Goal: Find specific page/section: Find specific page/section

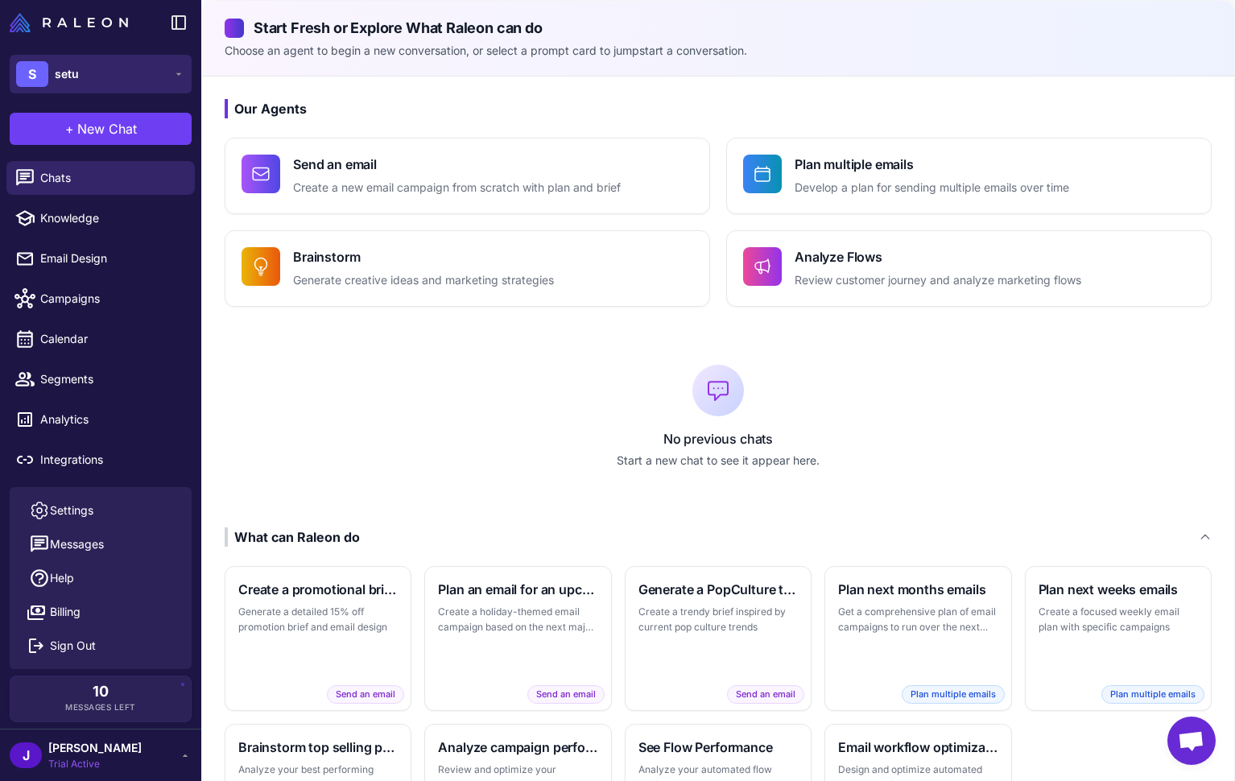
click at [117, 66] on button "S setu" at bounding box center [101, 74] width 182 height 39
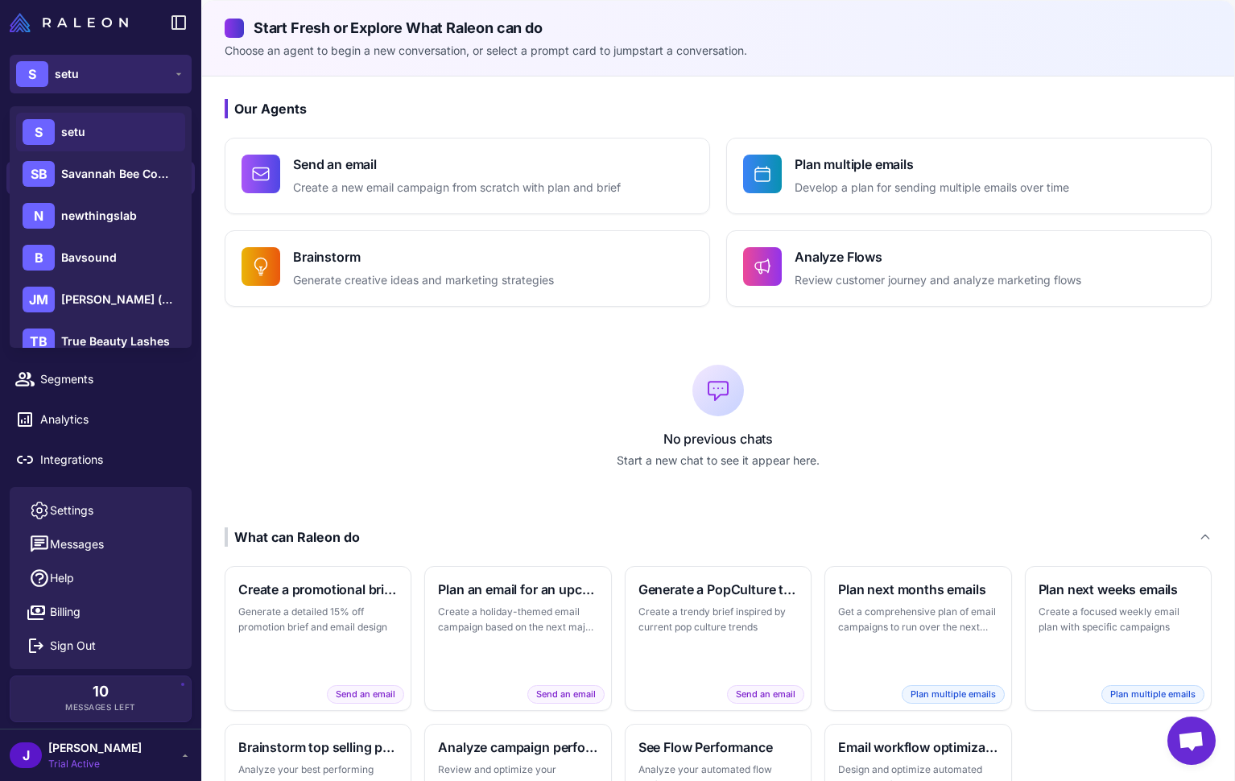
click at [117, 66] on button "S setu" at bounding box center [101, 74] width 182 height 39
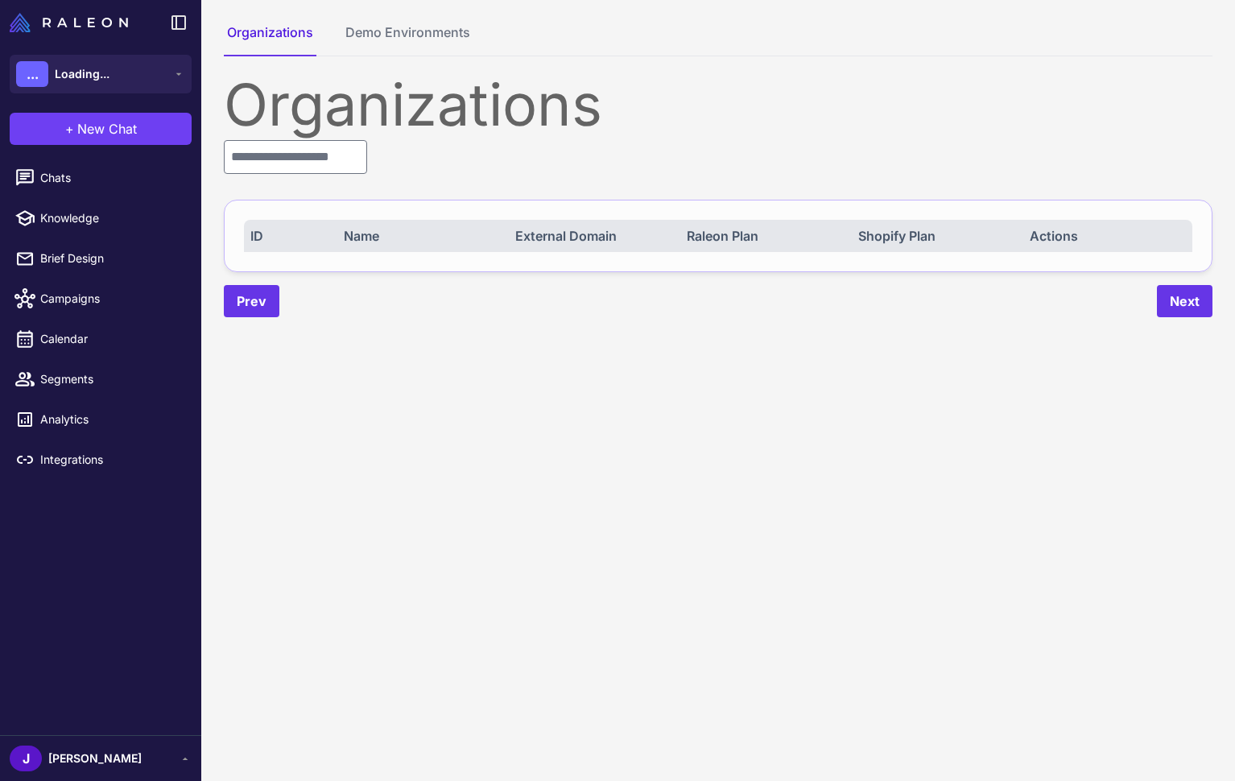
click at [327, 196] on div "Organizations ID Name External Domain Raleon Plan Shopify Plan Actions Prev Next" at bounding box center [718, 197] width 989 height 242
click at [316, 173] on input "text" at bounding box center [295, 157] width 143 height 34
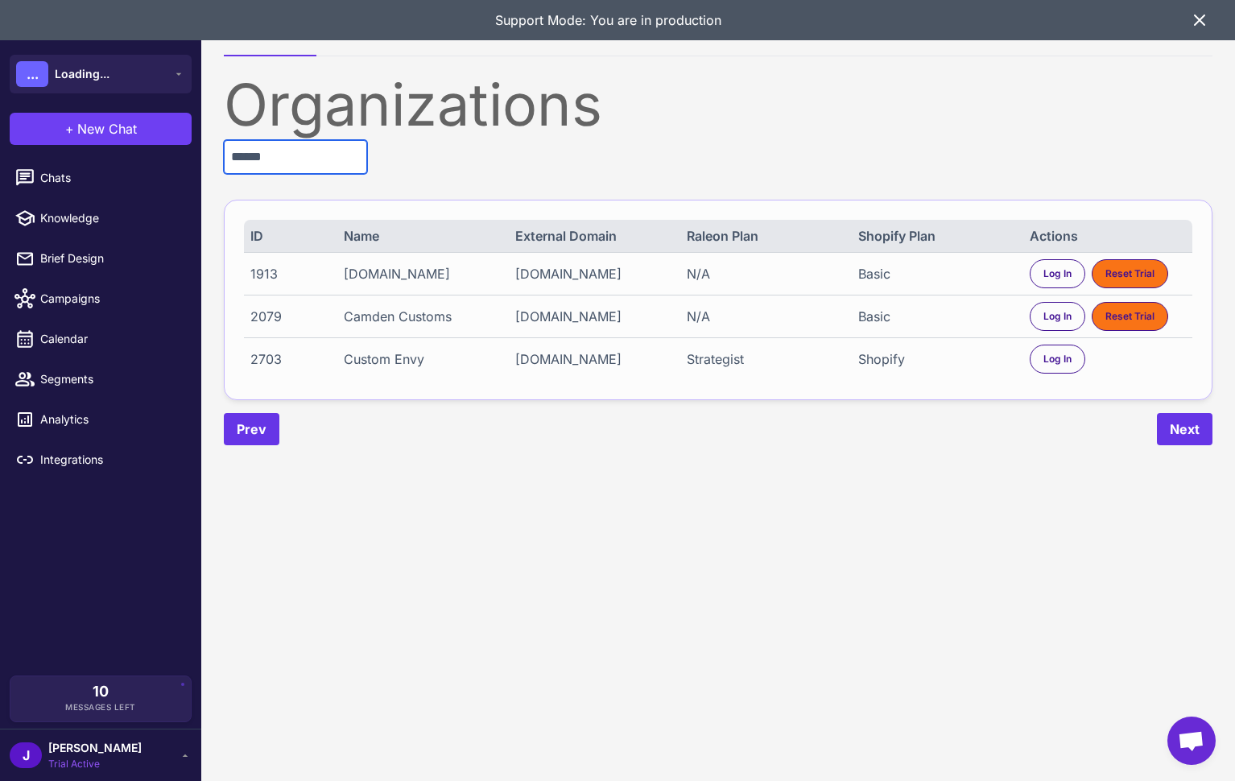
type input "******"
drag, startPoint x: 617, startPoint y: 378, endPoint x: 643, endPoint y: 374, distance: 26.8
click at [617, 369] on div "put-a-case-on-me.myshopify.com" at bounding box center [593, 358] width 156 height 19
click at [817, 369] on div "Strategist" at bounding box center [765, 358] width 156 height 19
click at [858, 366] on div "Shopify" at bounding box center [936, 358] width 156 height 19
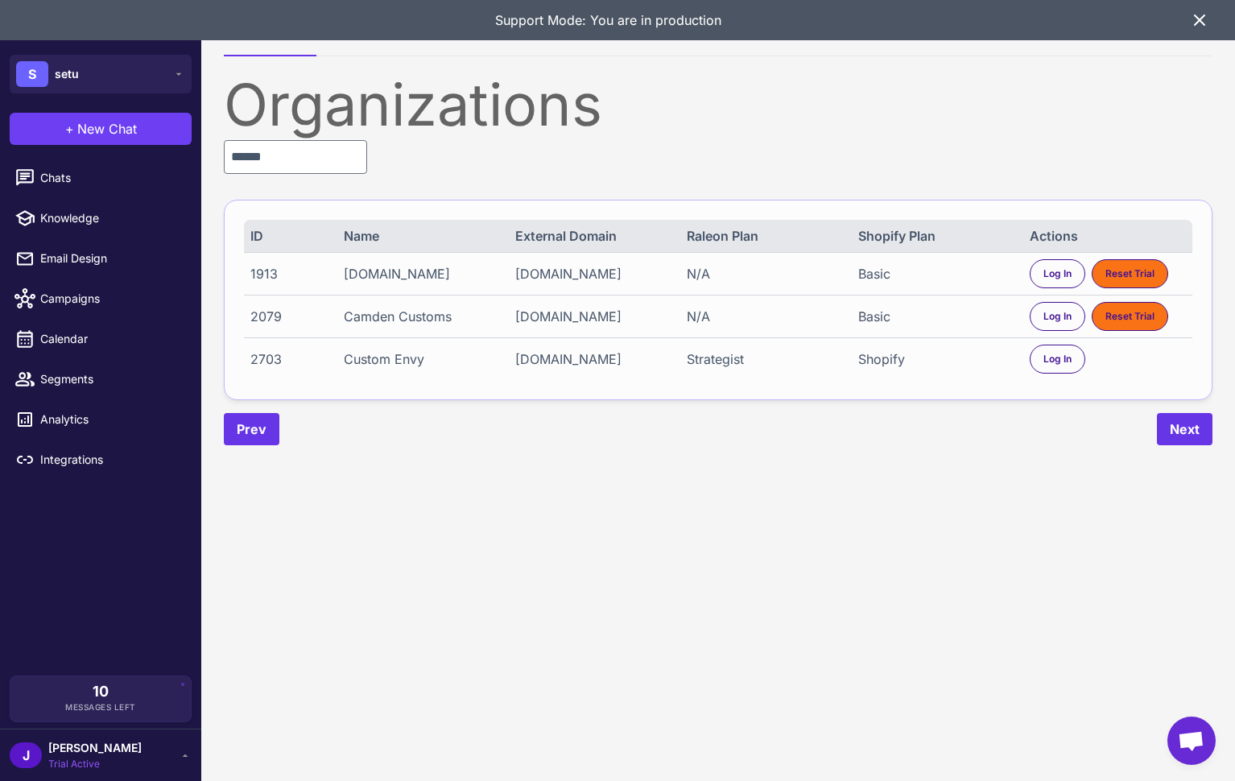
click at [856, 366] on div "2703 Custom Envy put-a-case-on-me.myshopify.com Strategist Shopify Log In" at bounding box center [718, 358] width 948 height 43
click at [543, 368] on div "put-a-case-on-me.myshopify.com" at bounding box center [593, 358] width 156 height 19
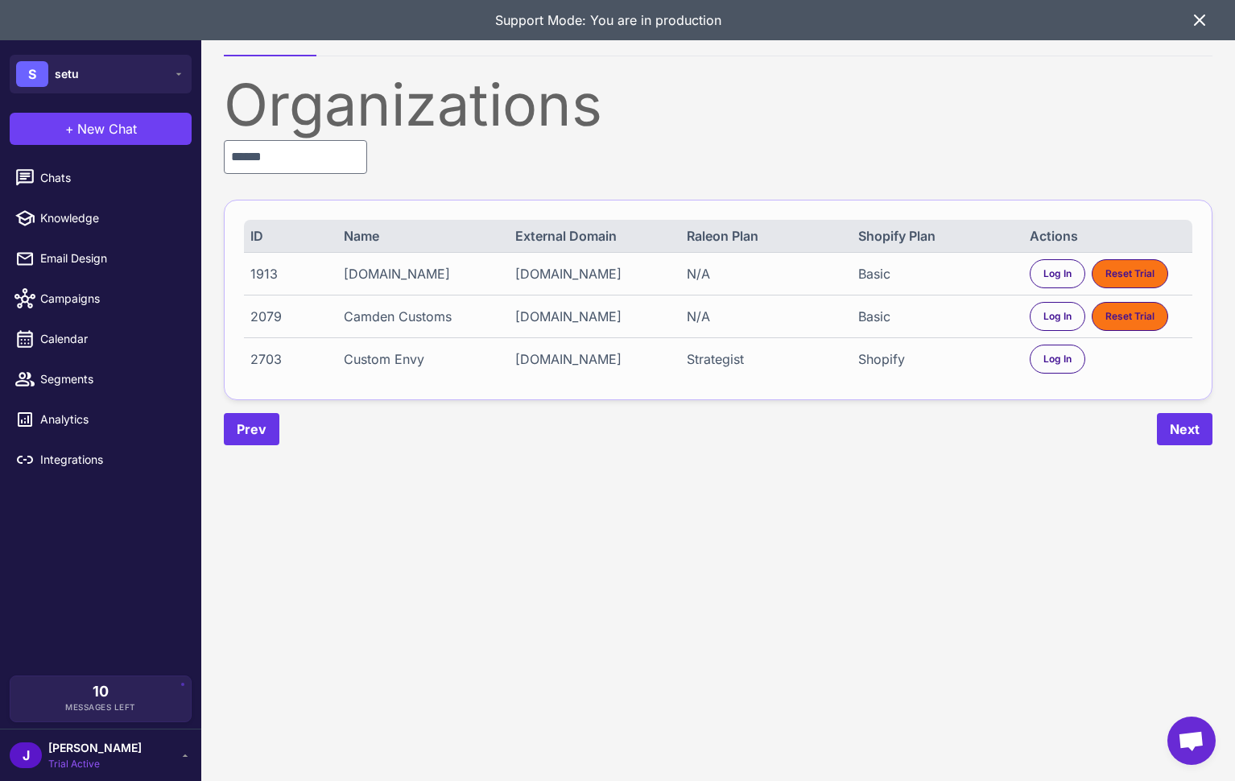
click at [546, 367] on div "put-a-case-on-me.myshopify.com" at bounding box center [593, 358] width 156 height 19
click at [1049, 366] on span "Log In" at bounding box center [1057, 359] width 28 height 14
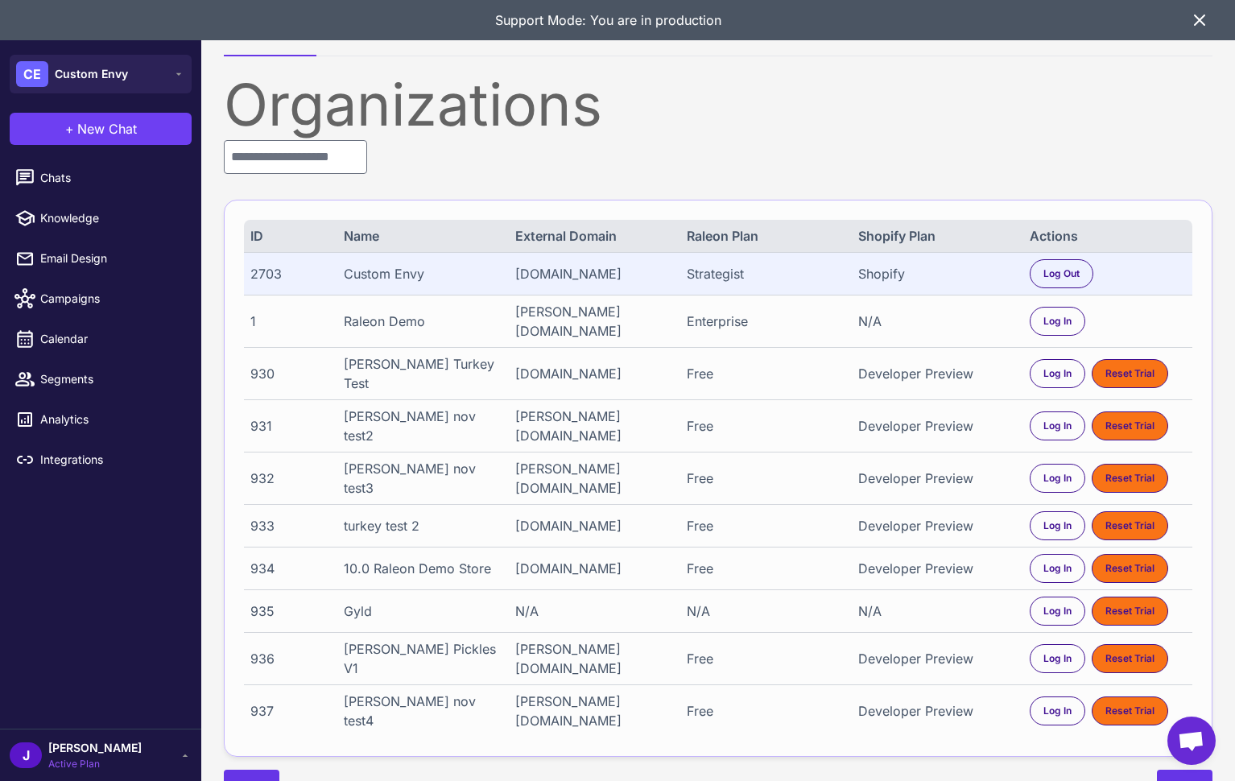
click at [101, 757] on div "J Jay Active Plan" at bounding box center [101, 755] width 182 height 32
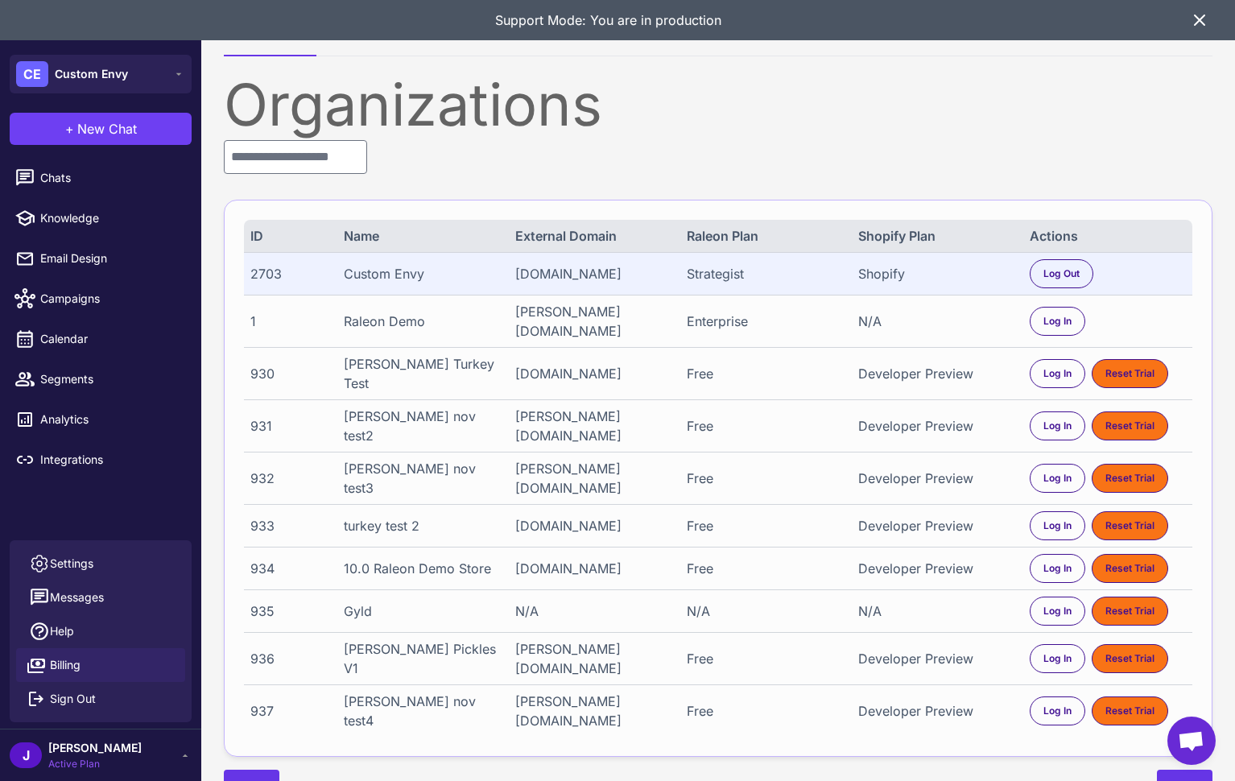
click at [72, 662] on span "Billing" at bounding box center [65, 665] width 31 height 18
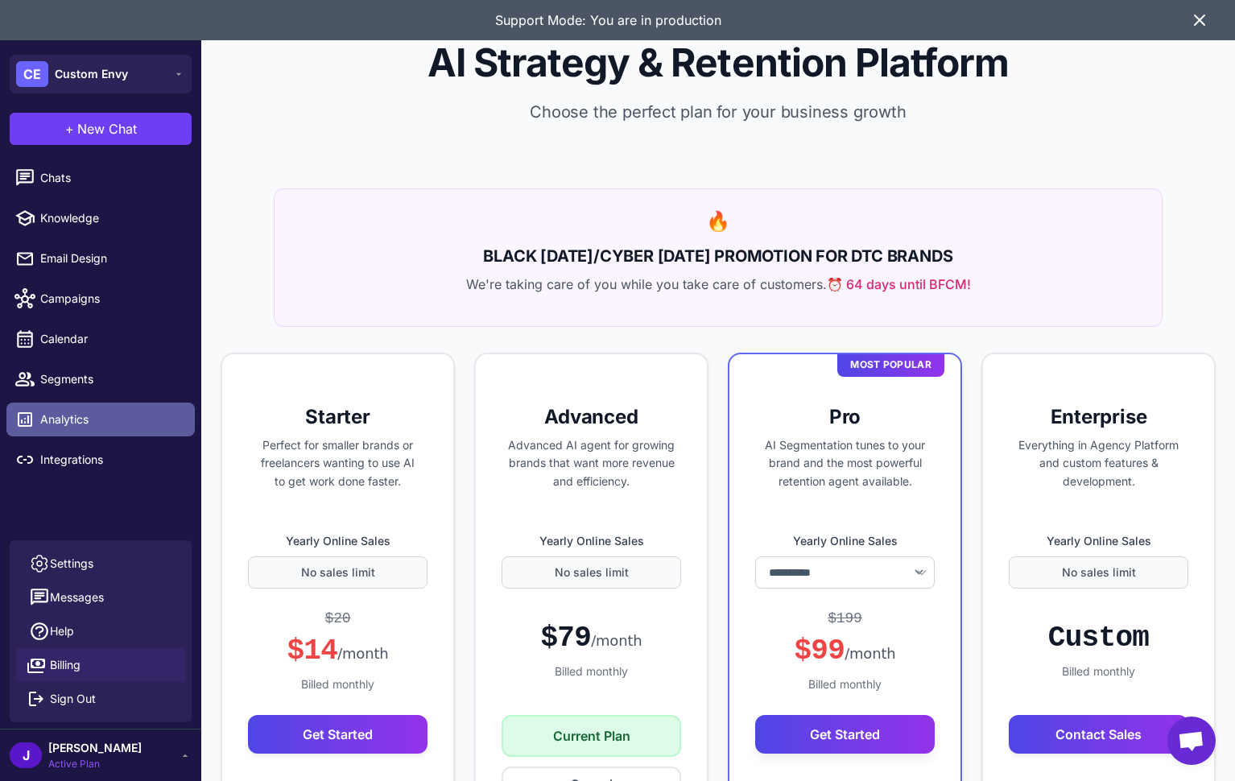
select select "*******"
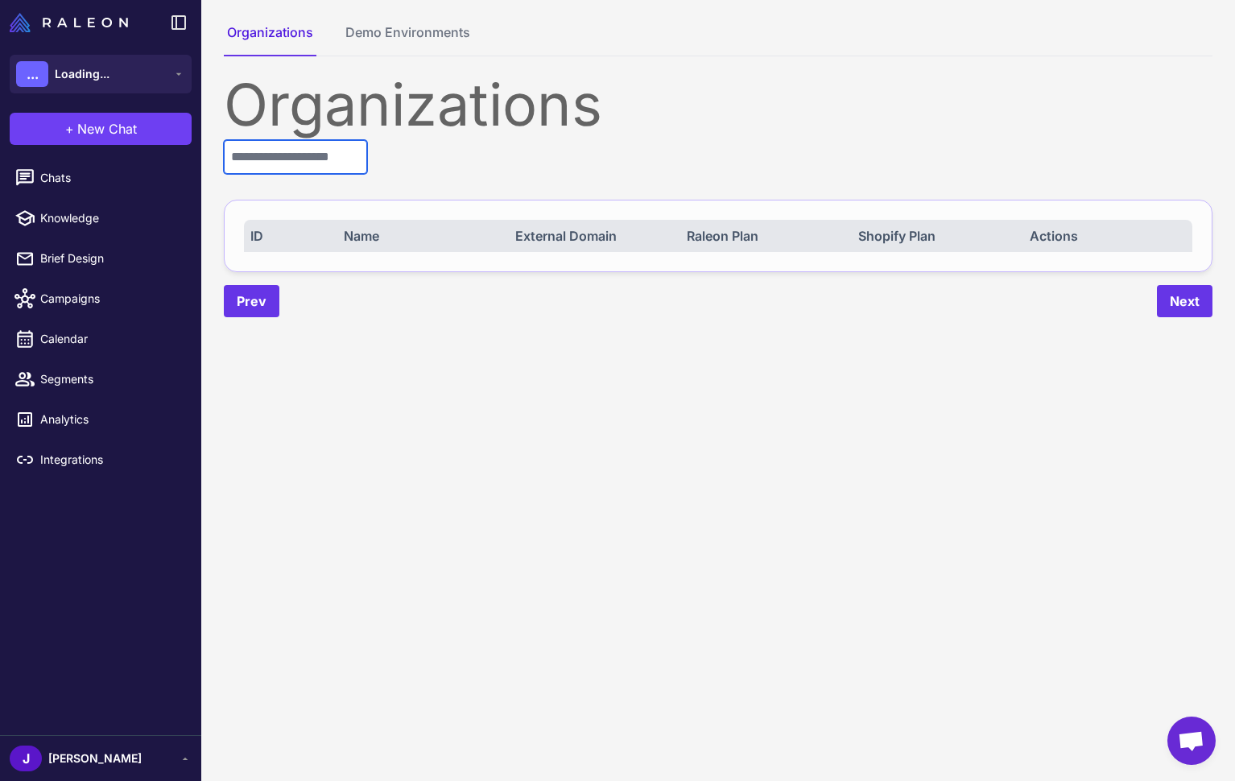
click at [271, 155] on input "text" at bounding box center [295, 157] width 143 height 34
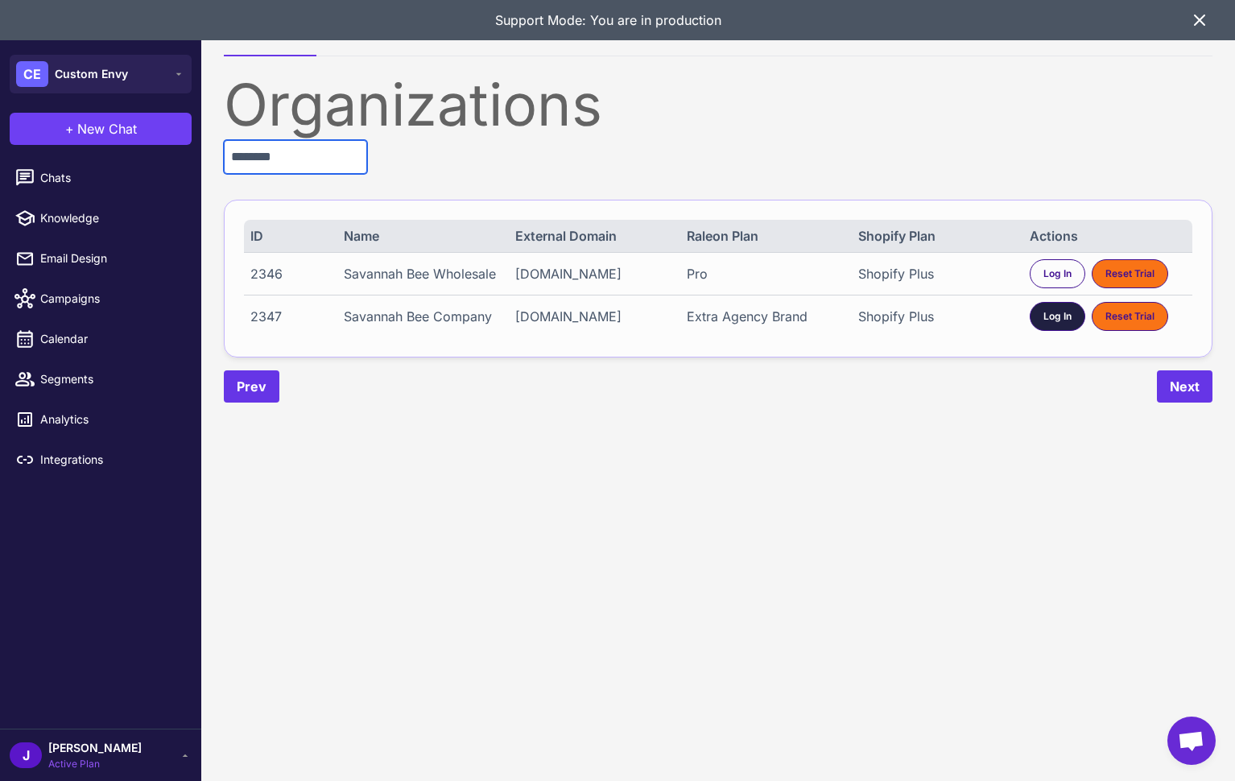
type input "********"
click at [1056, 319] on span "Log In" at bounding box center [1057, 316] width 28 height 14
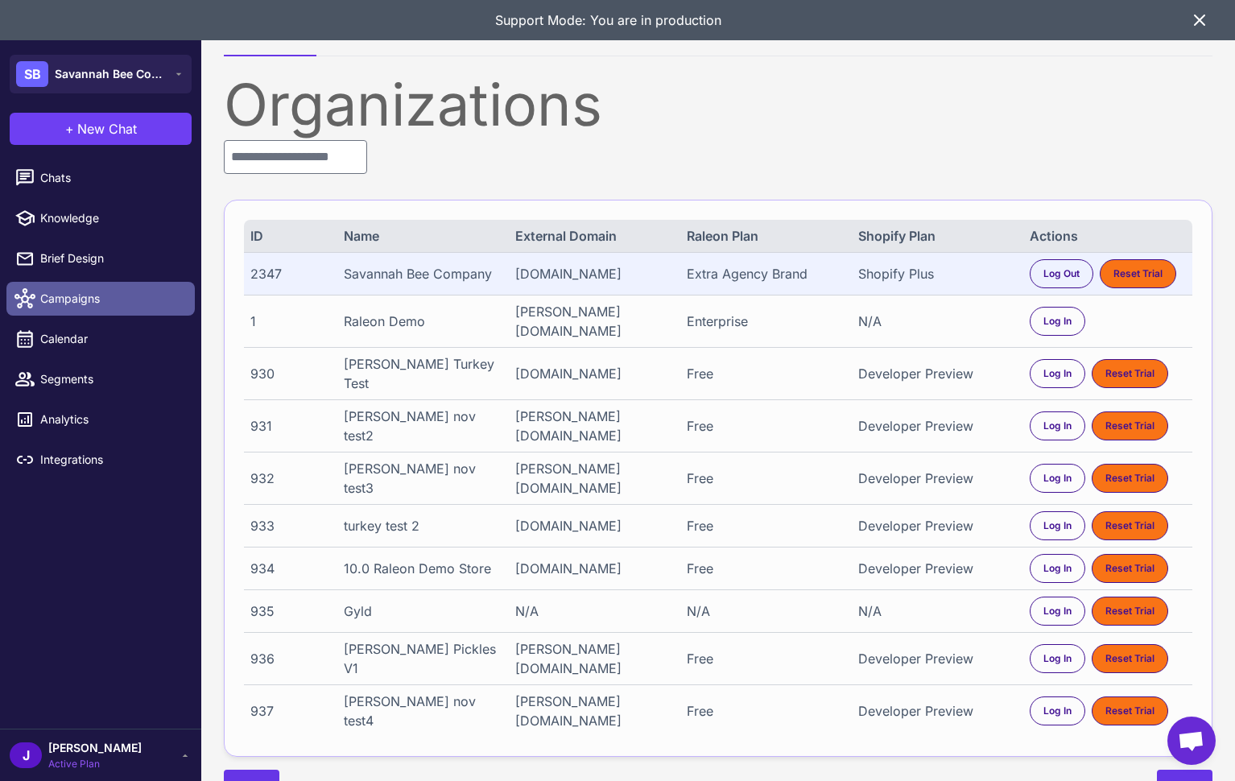
click at [68, 305] on span "Campaigns" at bounding box center [111, 299] width 142 height 18
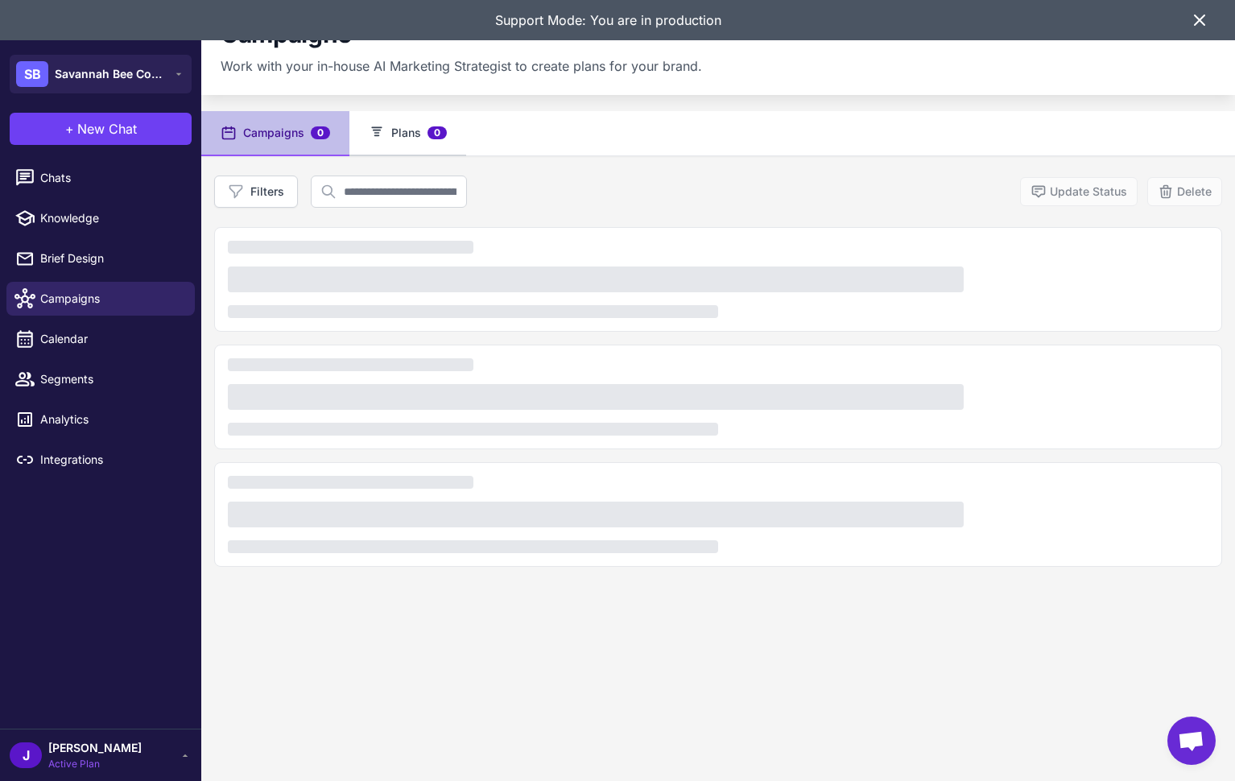
click at [404, 131] on button "Plans 0" at bounding box center [407, 133] width 117 height 45
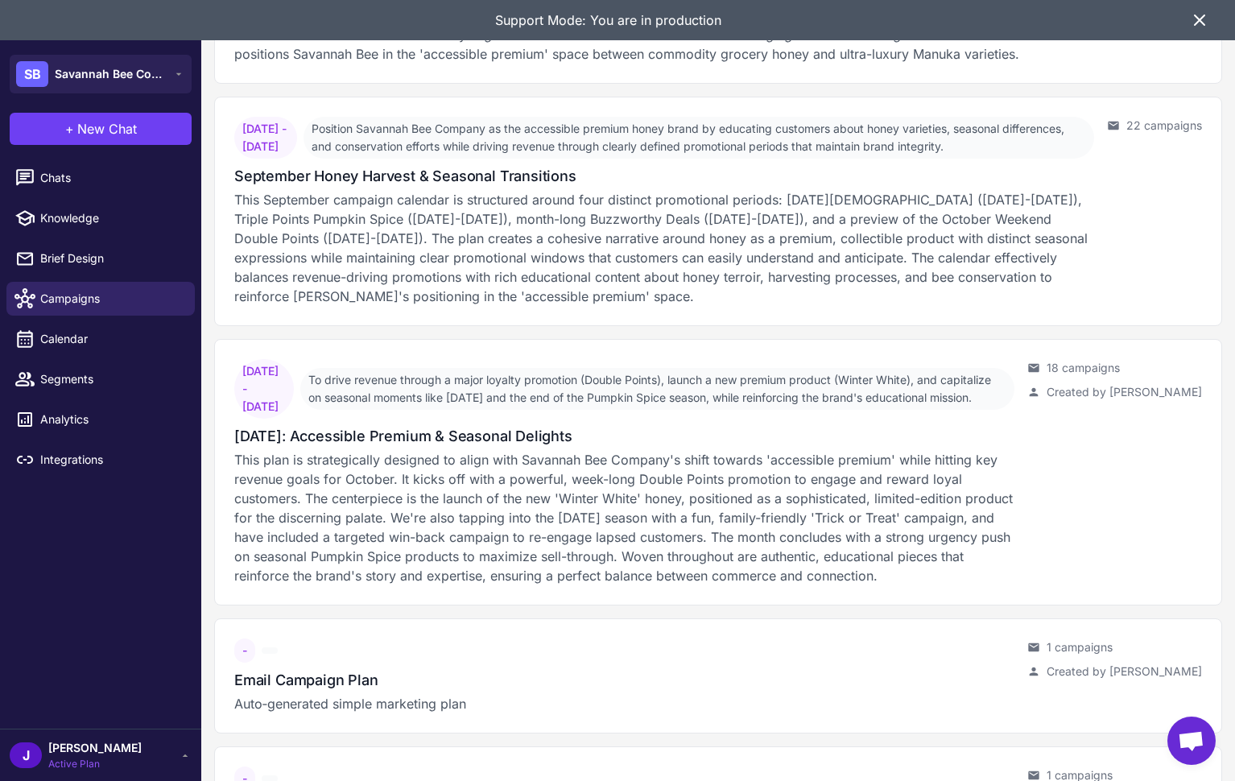
click at [1207, 21] on icon at bounding box center [1199, 19] width 19 height 19
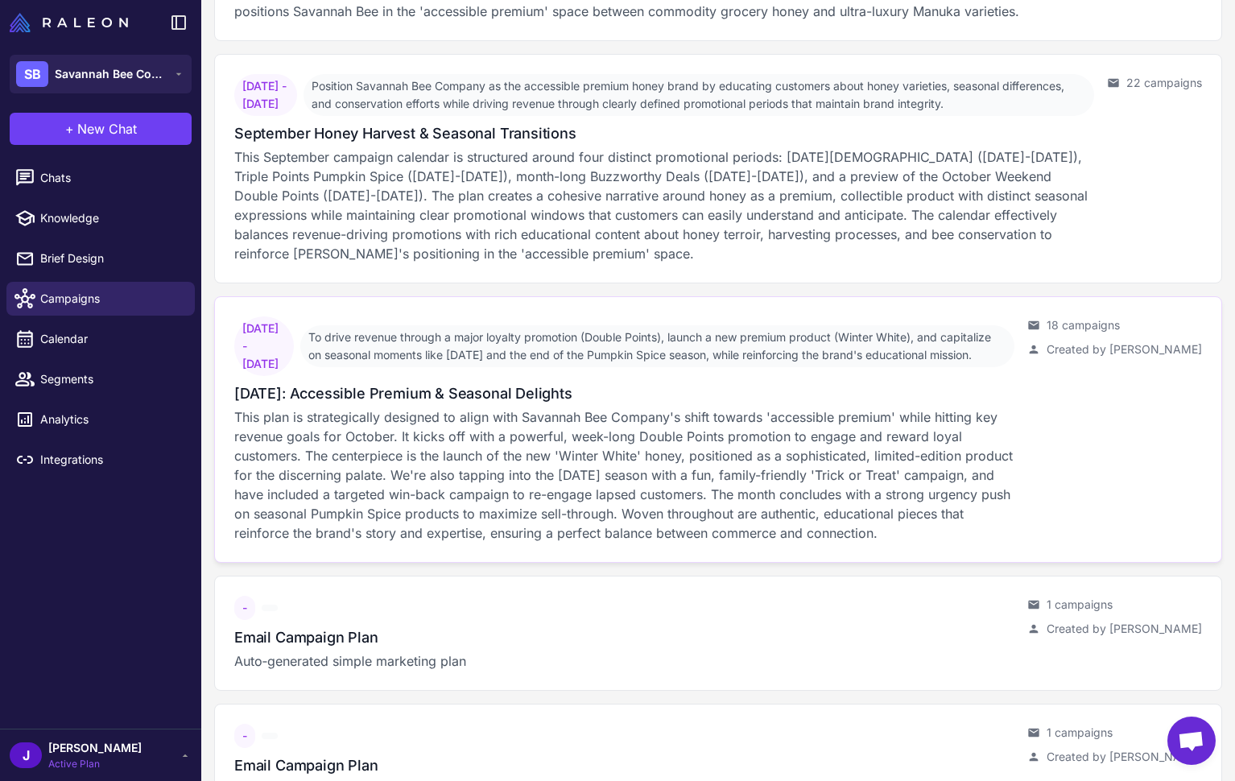
scroll to position [2682, 0]
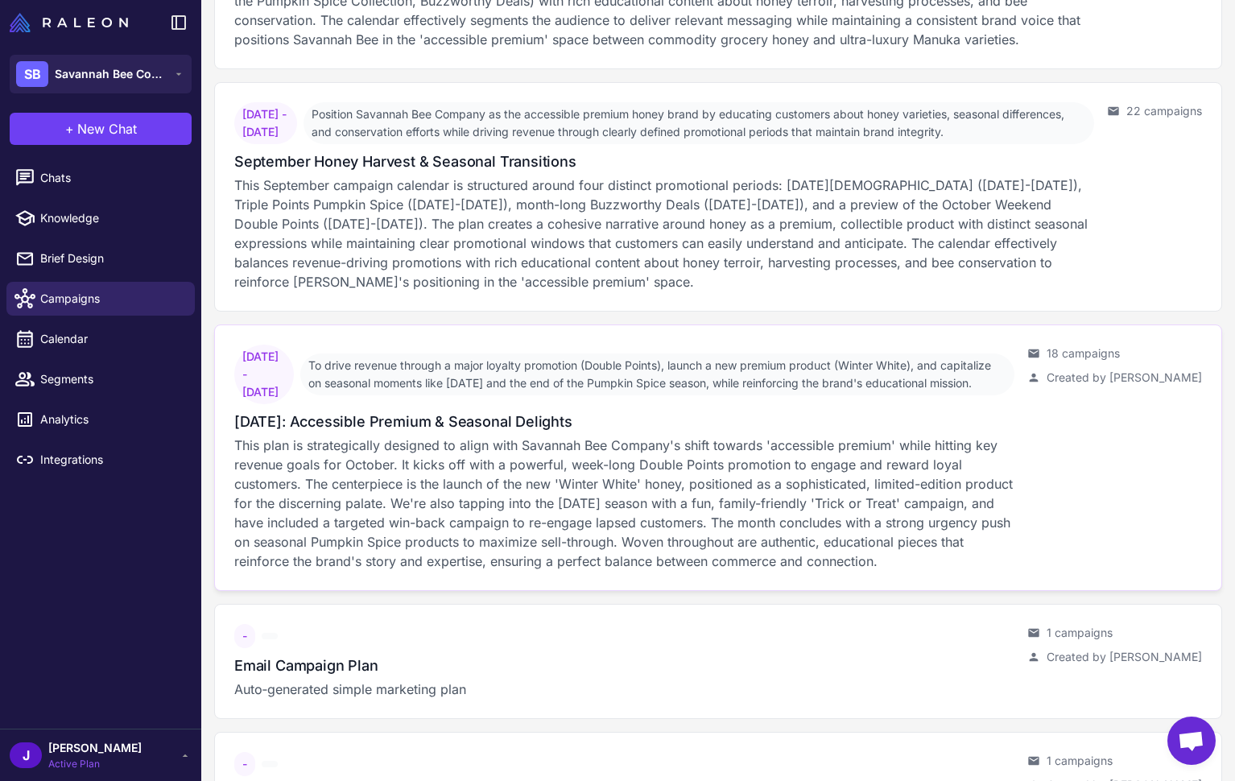
click at [427, 531] on p "This plan is strategically designed to align with Savannah Bee Company's shift …" at bounding box center [624, 503] width 780 height 135
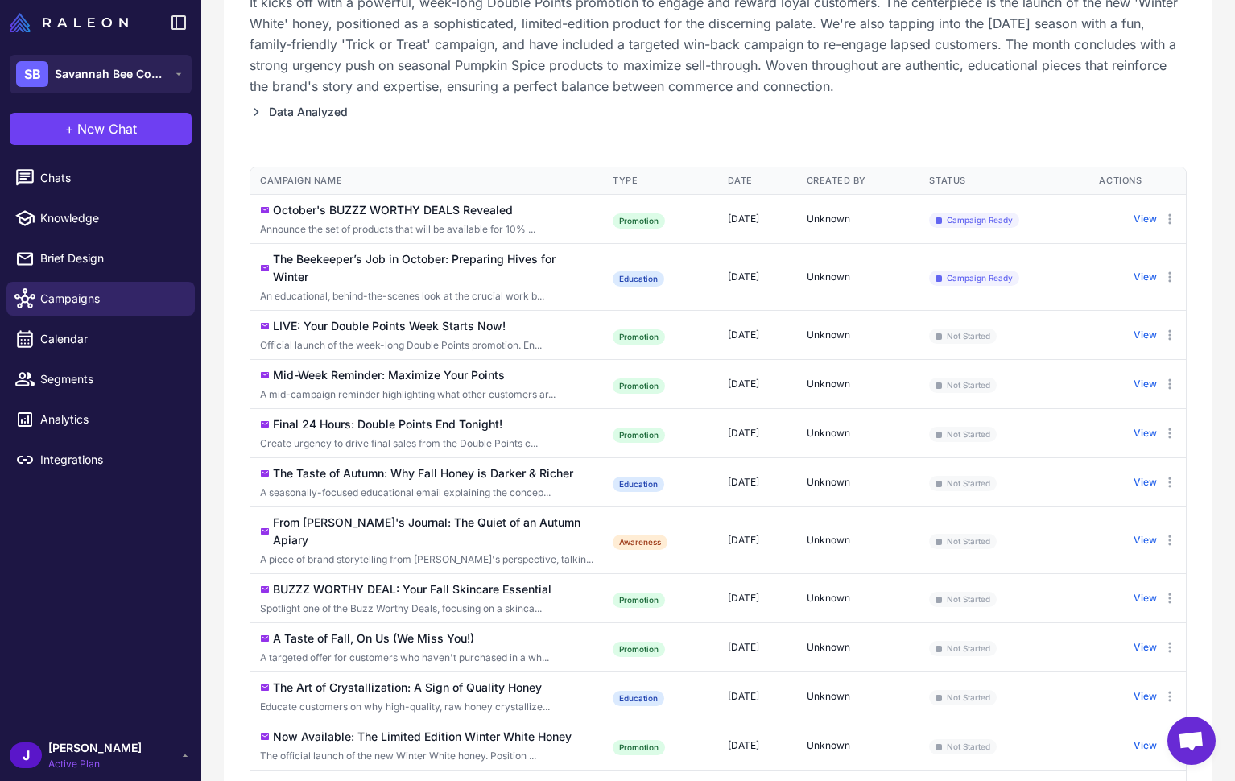
scroll to position [306, 0]
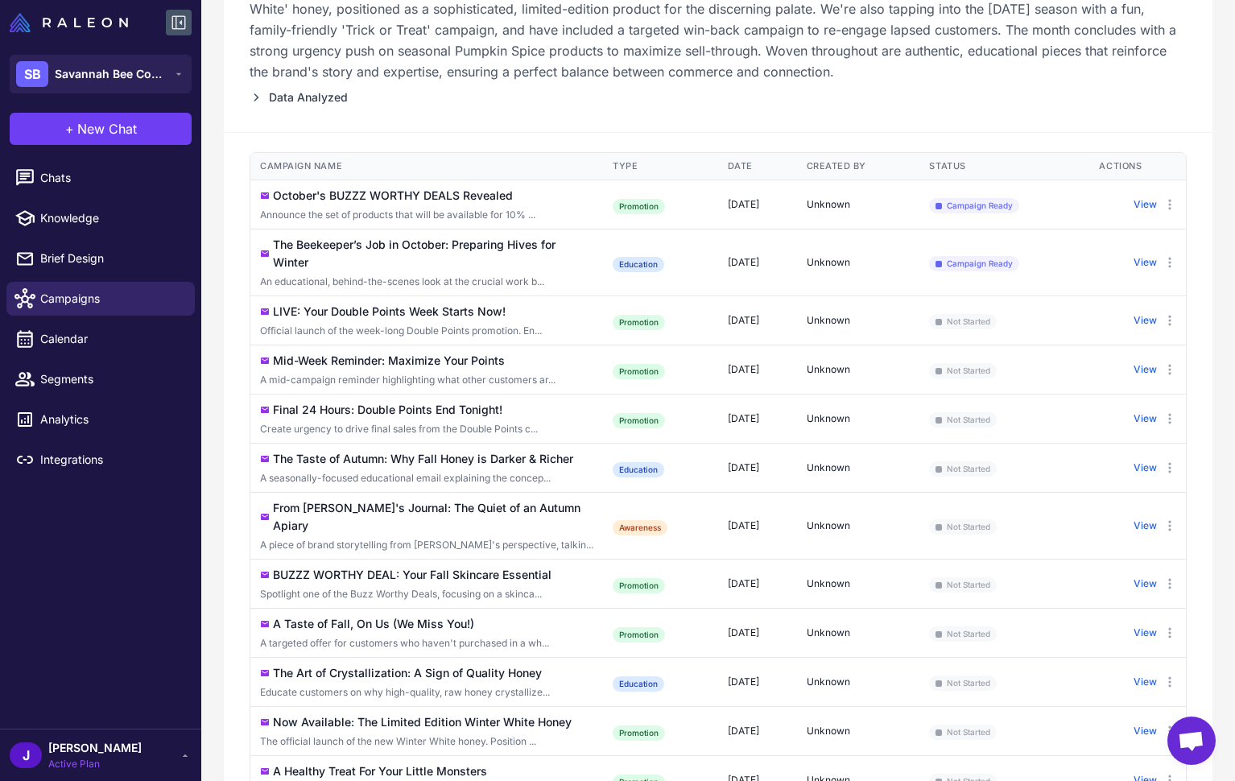
click at [173, 24] on icon at bounding box center [178, 22] width 19 height 19
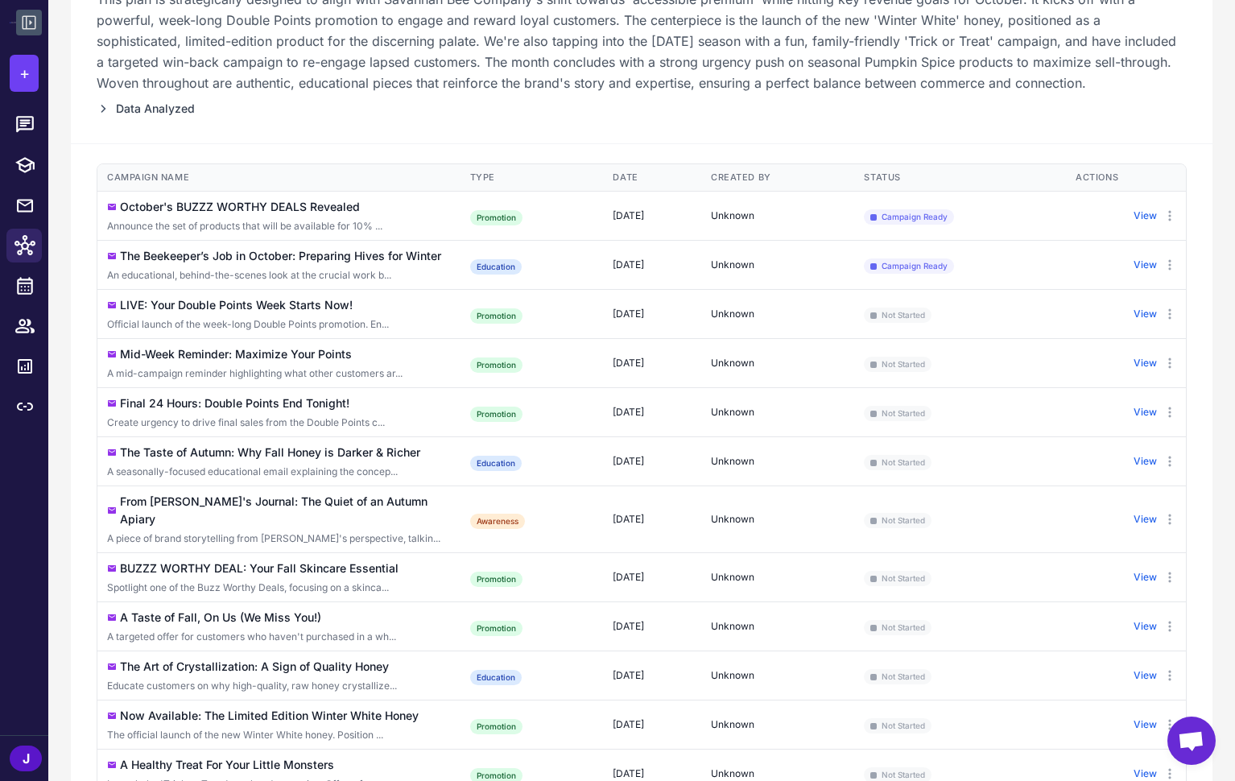
scroll to position [0, 0]
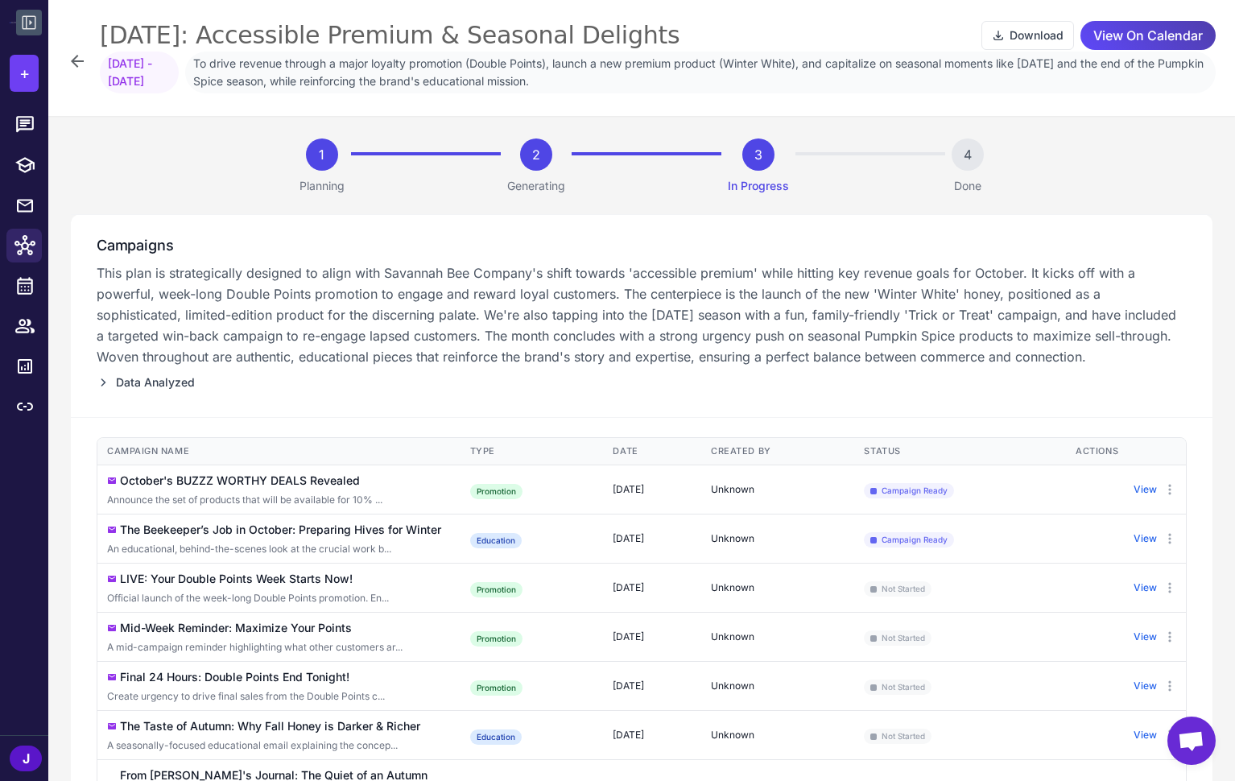
click at [341, 287] on p "This plan is strategically designed to align with Savannah Bee Company's shift …" at bounding box center [642, 314] width 1090 height 105
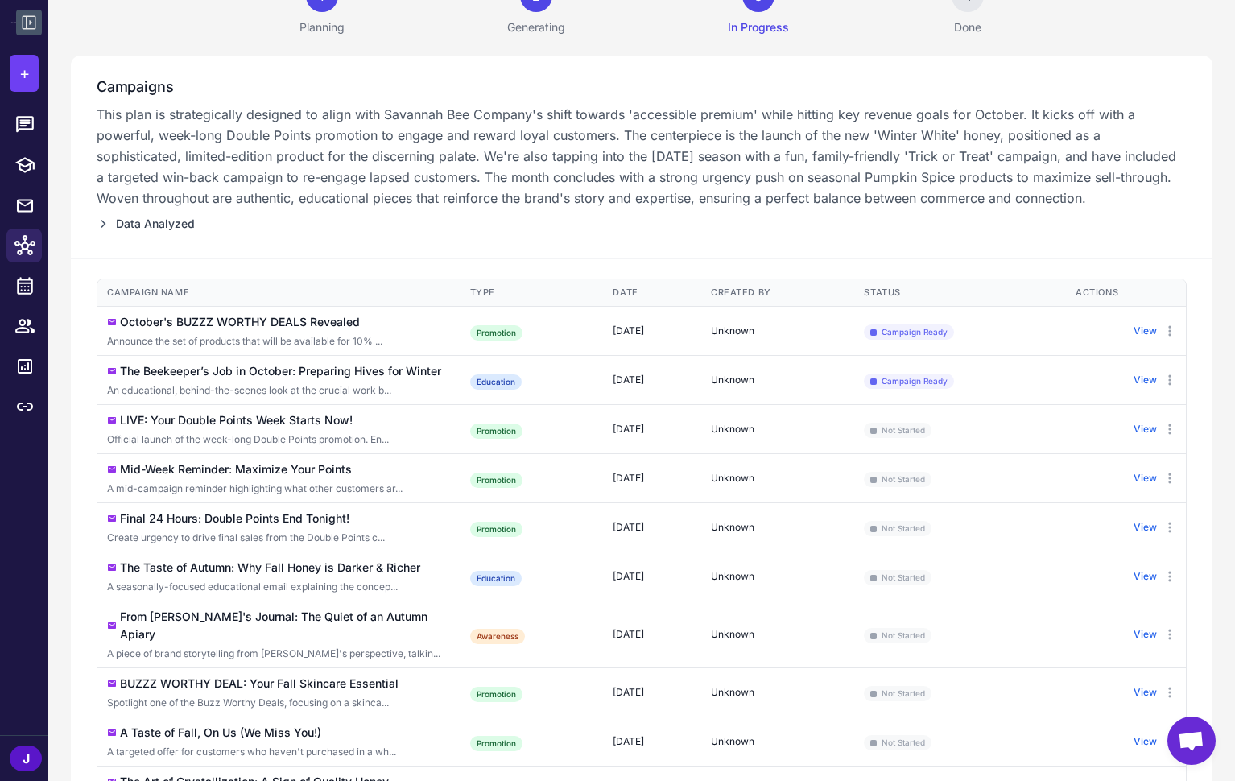
scroll to position [154, 0]
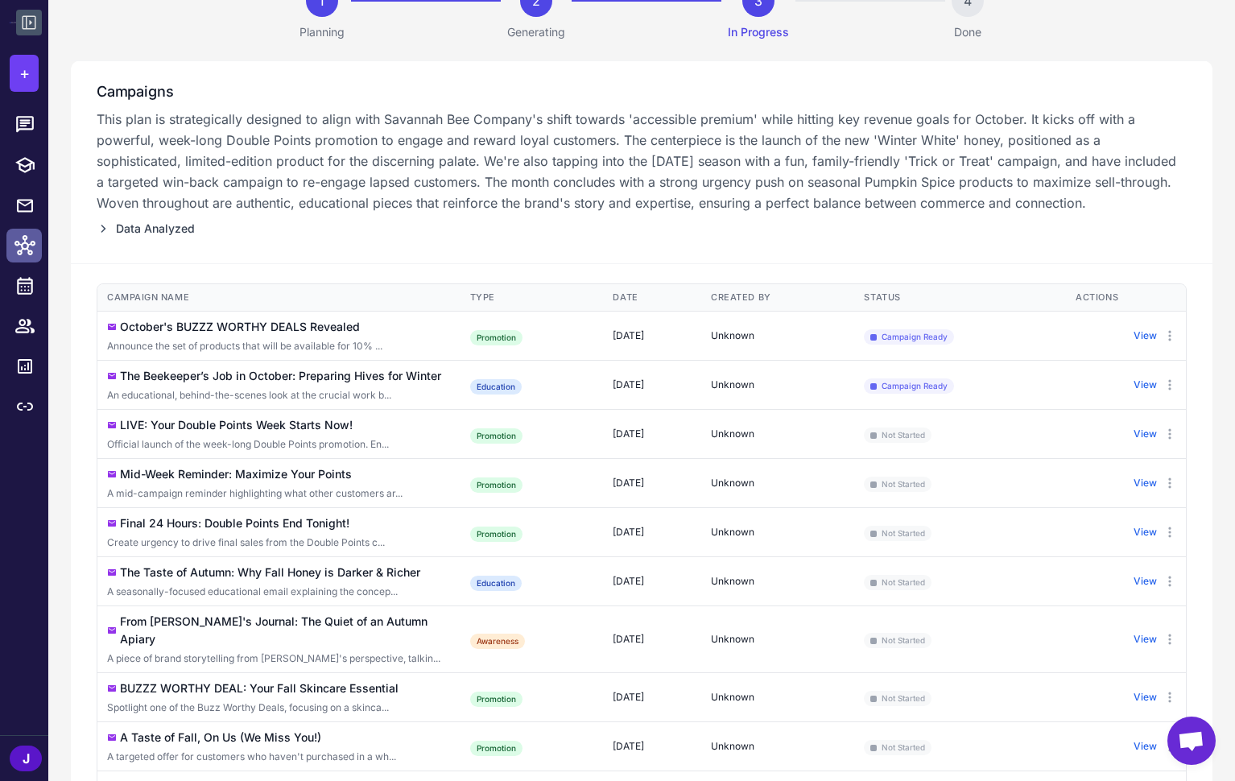
click at [25, 242] on icon at bounding box center [24, 245] width 21 height 20
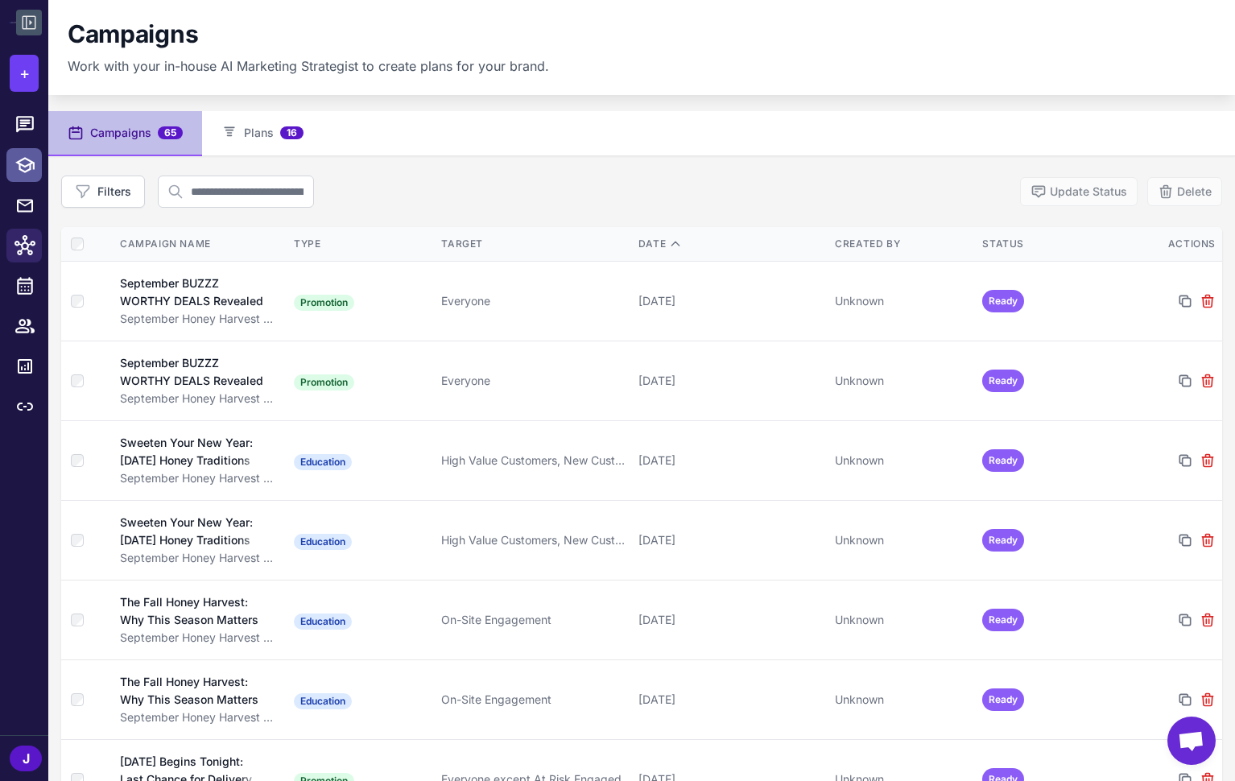
click at [29, 167] on icon at bounding box center [24, 165] width 19 height 16
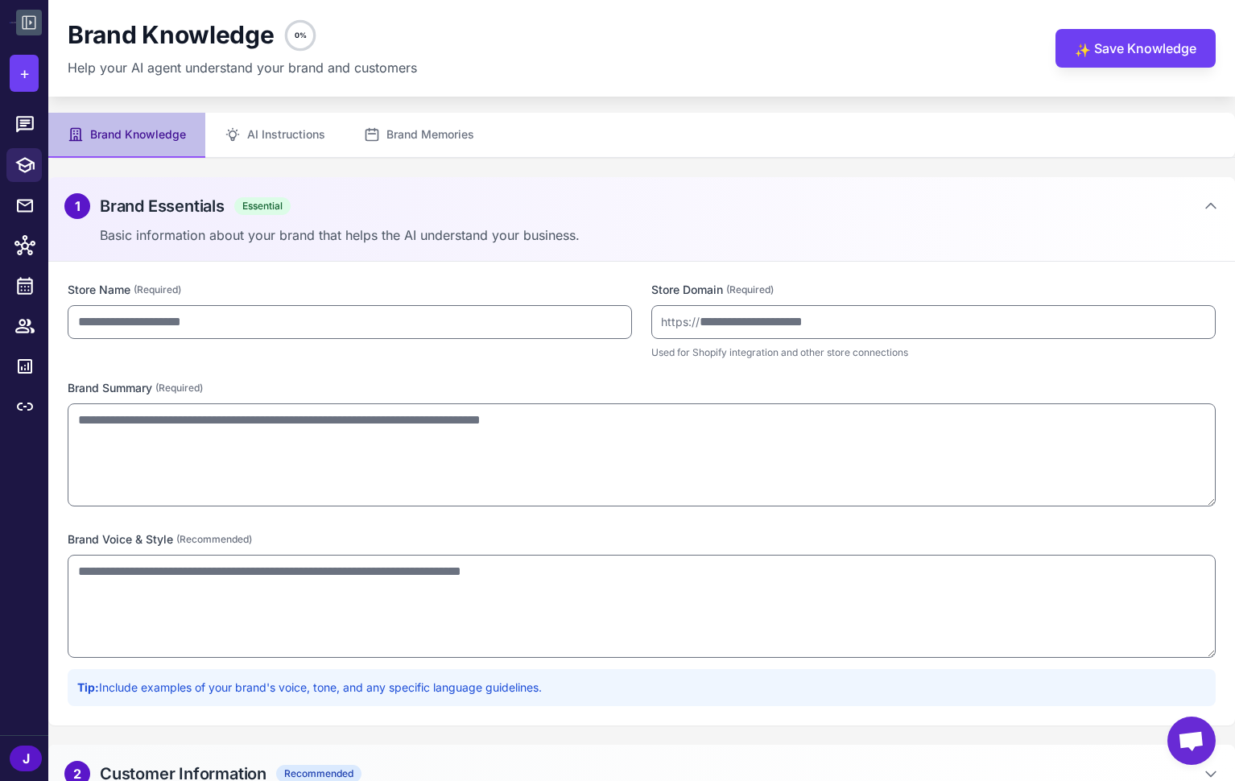
type input "**********"
type textarea "**********"
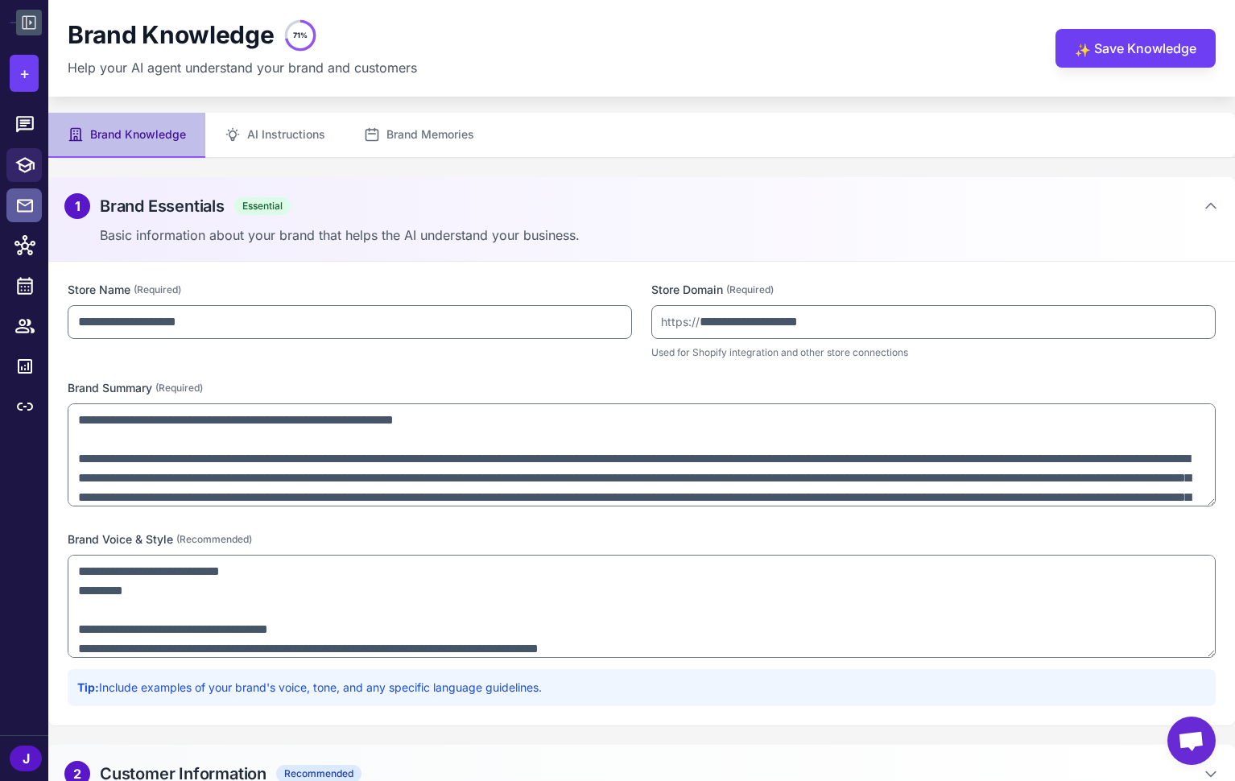
click at [27, 206] on icon at bounding box center [24, 206] width 19 height 20
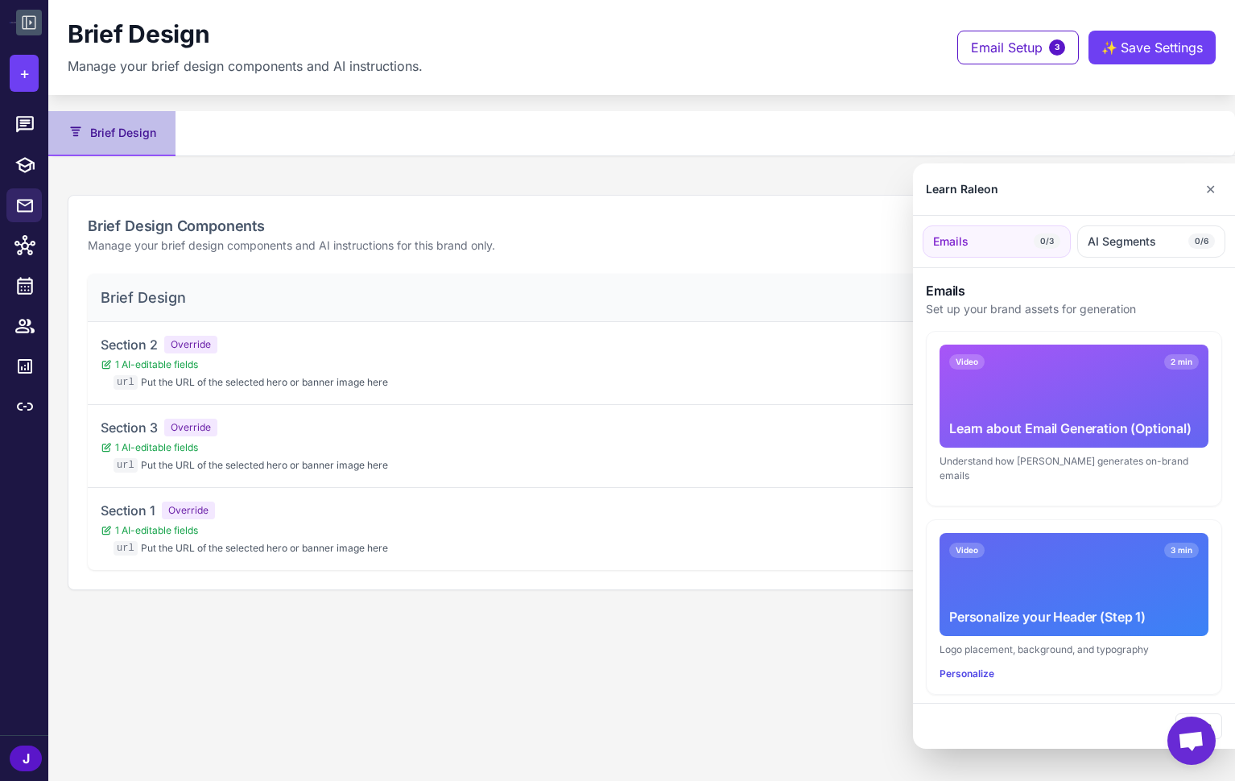
click at [566, 566] on div at bounding box center [617, 390] width 1235 height 781
